Goal: Task Accomplishment & Management: Complete application form

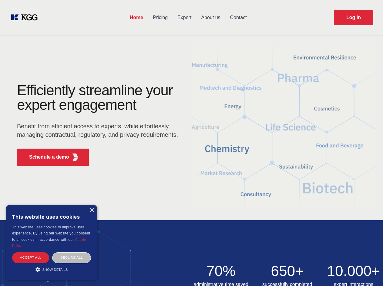
click at [191, 143] on div "Efficiently streamline your expert engagement Benefit from efficient access to …" at bounding box center [99, 127] width 184 height 88
click at [45, 157] on p "Schedule a demo" at bounding box center [49, 156] width 40 height 7
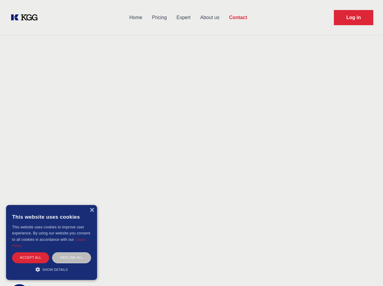
click at [92, 210] on div "× This website uses cookies This website uses cookies to improve user experienc…" at bounding box center [51, 242] width 91 height 75
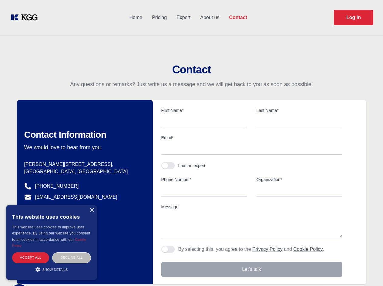
click at [31, 257] on div "Accept all" at bounding box center [30, 257] width 37 height 11
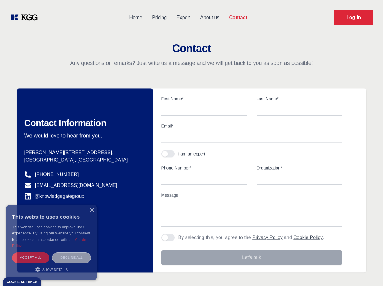
click at [72, 257] on div "Decline all" at bounding box center [71, 257] width 39 height 11
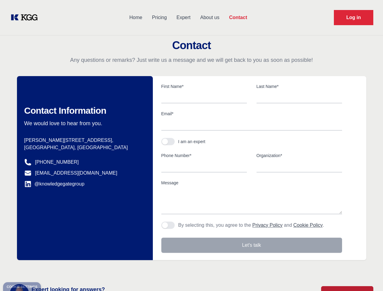
click at [52, 269] on main "Contact Any questions or remarks? Just write us a message and we will get back …" at bounding box center [191, 158] width 383 height 316
